Goal: Task Accomplishment & Management: Manage account settings

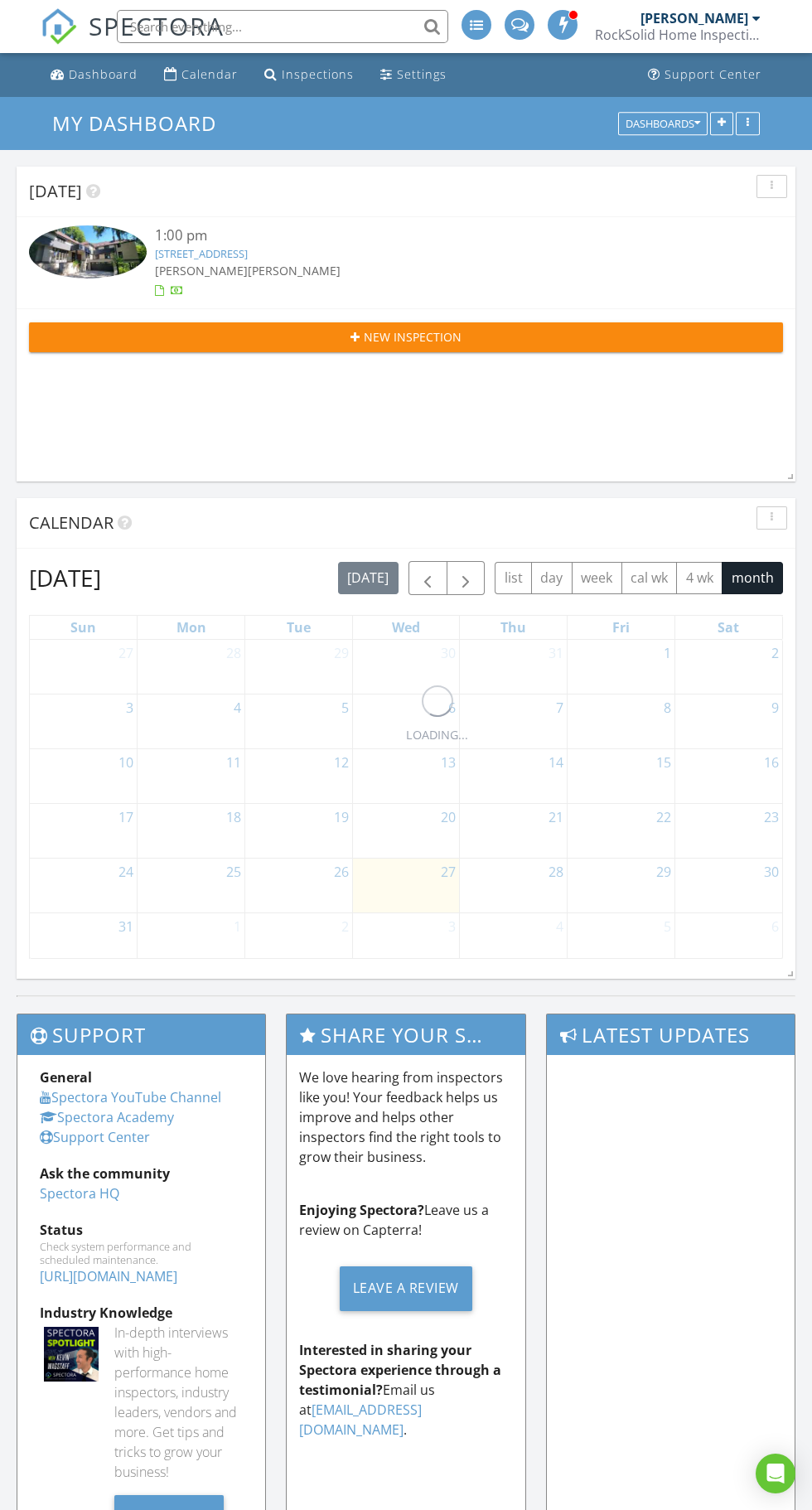
click at [248, 255] on link "3520 W Bde Maka Ska Pkwy , Minneapolis, MN 55416" at bounding box center [201, 253] width 93 height 15
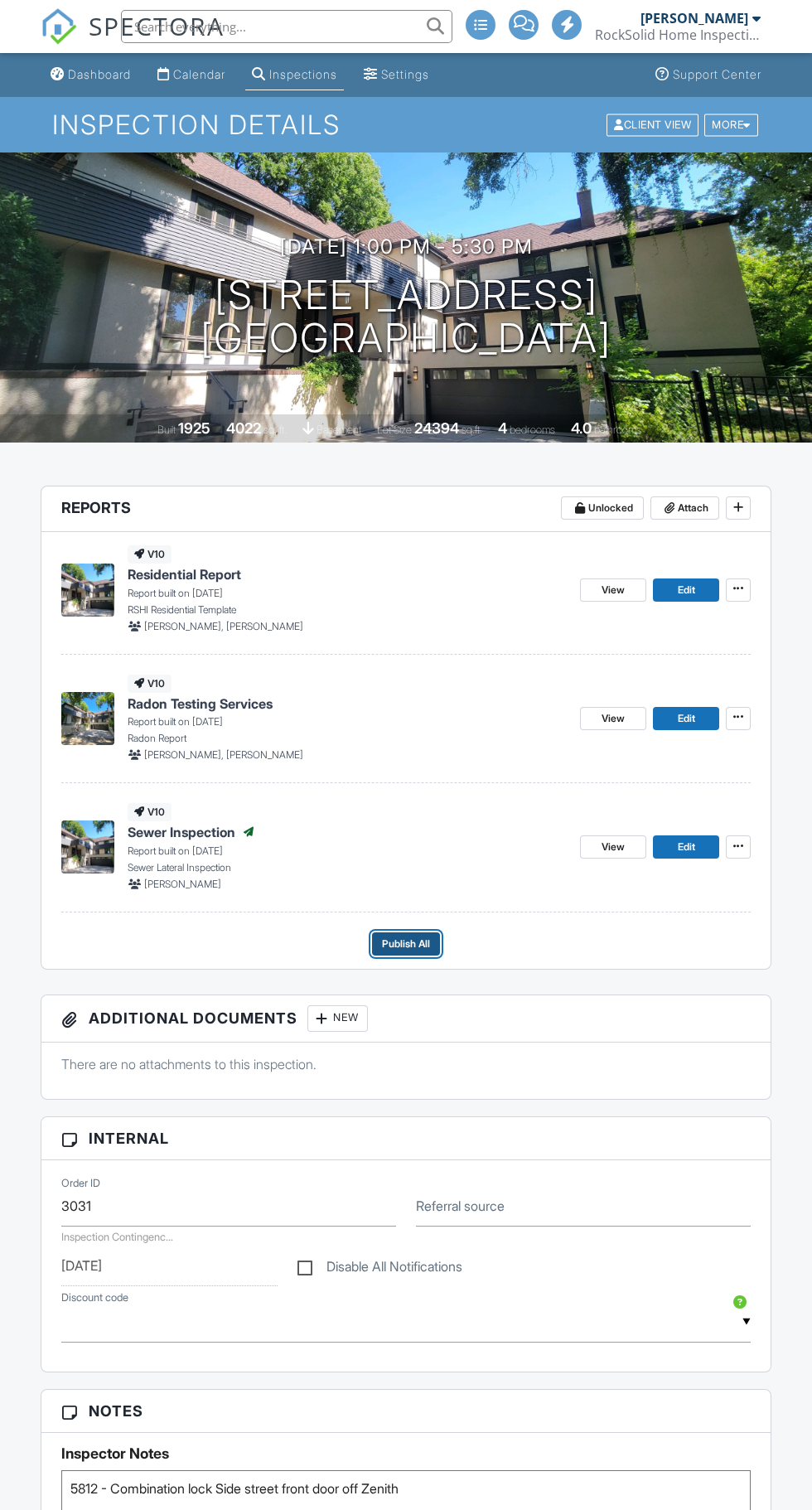
click at [430, 943] on span "Publish All" at bounding box center [406, 943] width 48 height 17
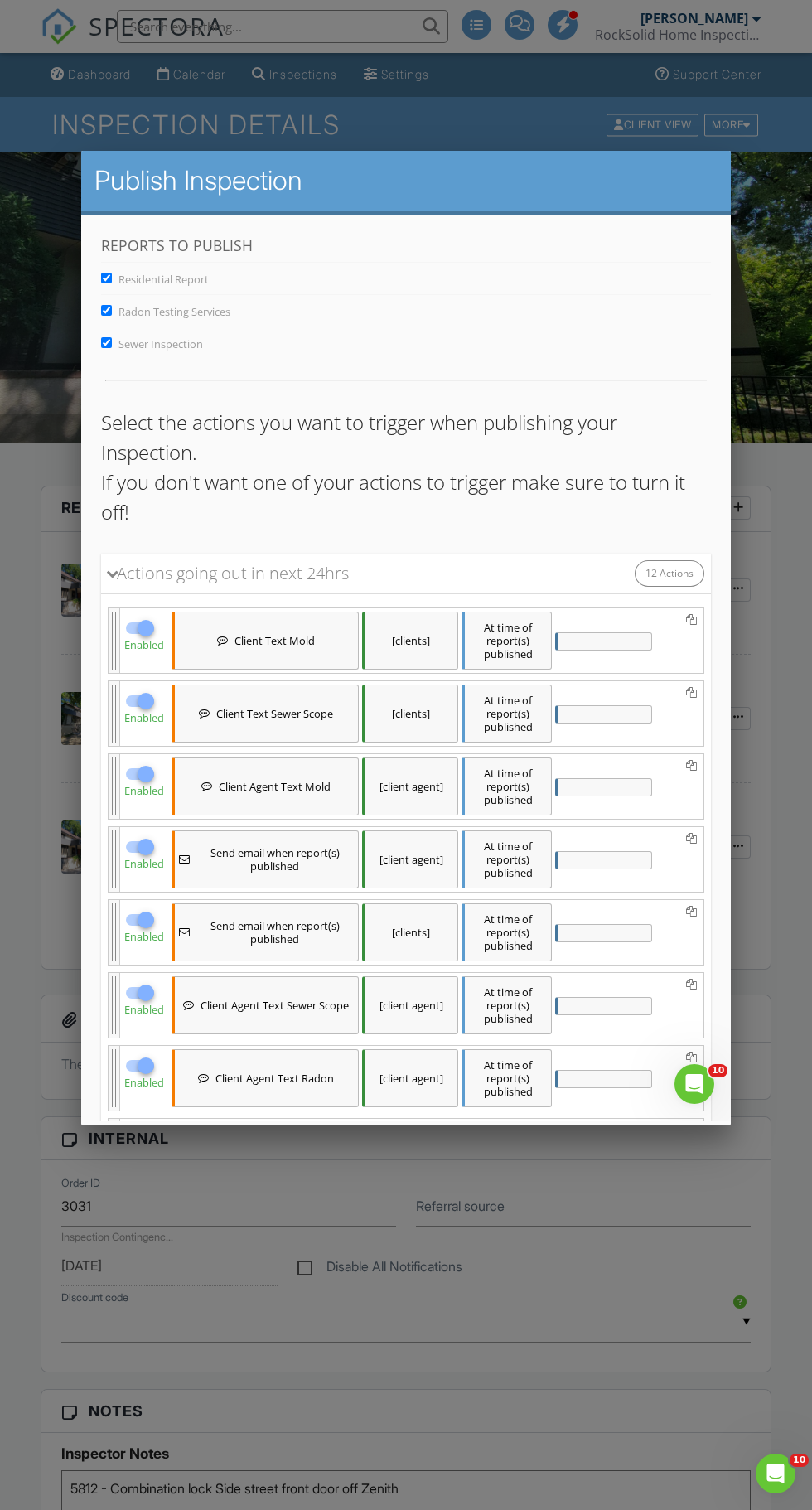
click at [108, 341] on input "Sewer Inspection" at bounding box center [106, 342] width 11 height 11
checkbox input "false"
click at [108, 309] on input "Radon Testing Services" at bounding box center [106, 310] width 11 height 11
checkbox input "false"
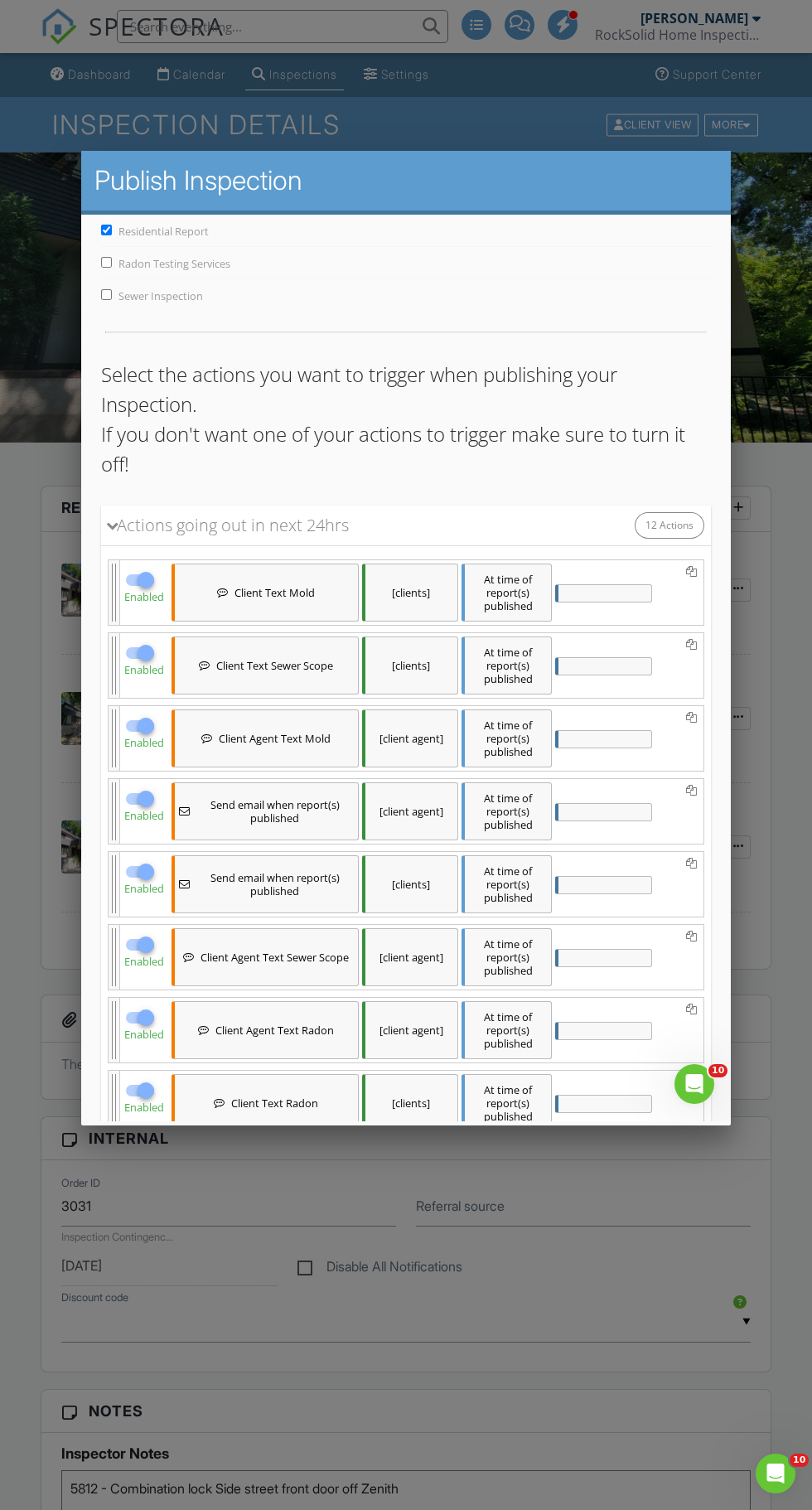
scroll to position [442, 0]
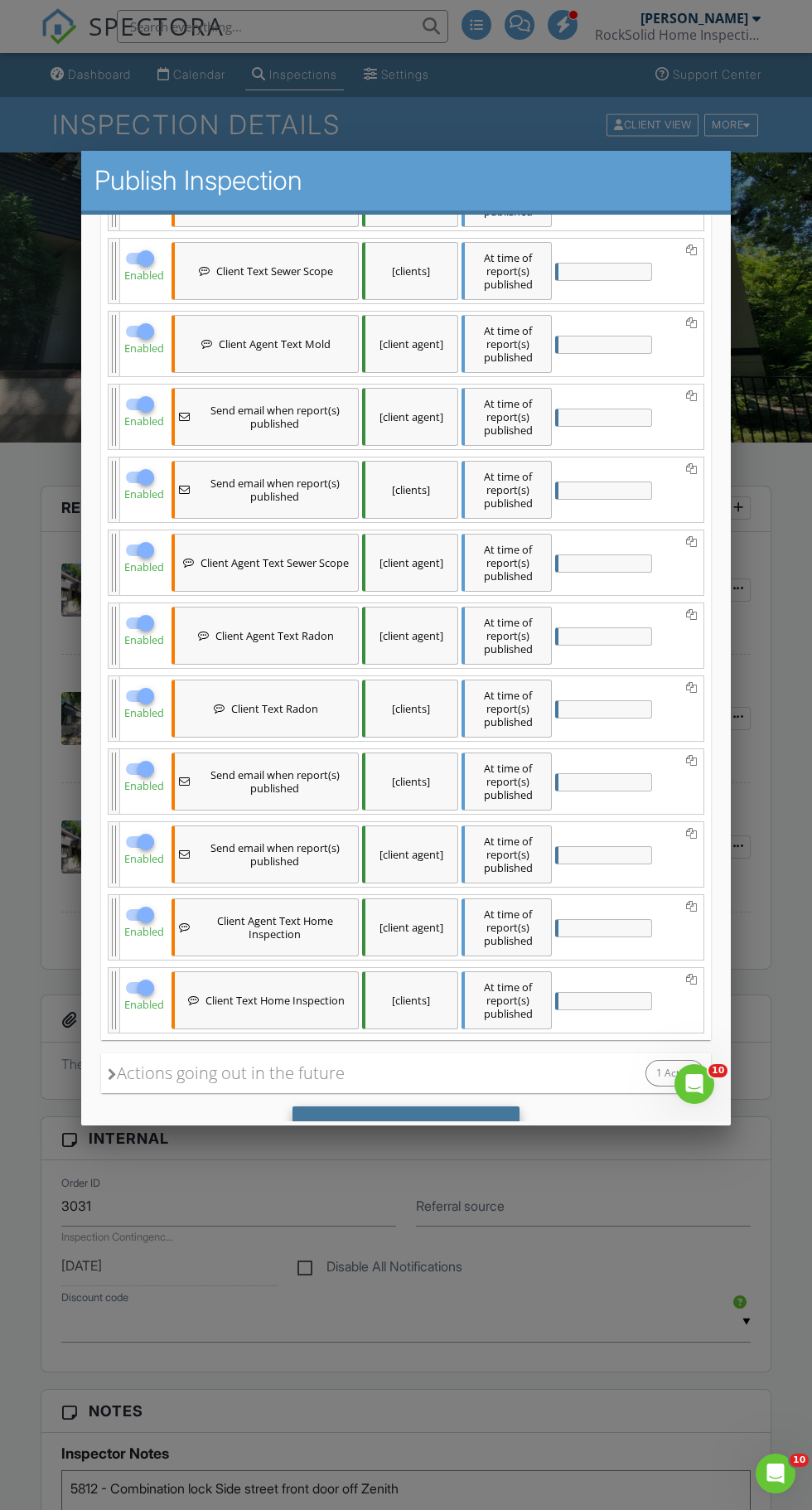
click at [493, 1117] on div "Save & Publish" at bounding box center [406, 1128] width 228 height 45
